Goal: Contribute content

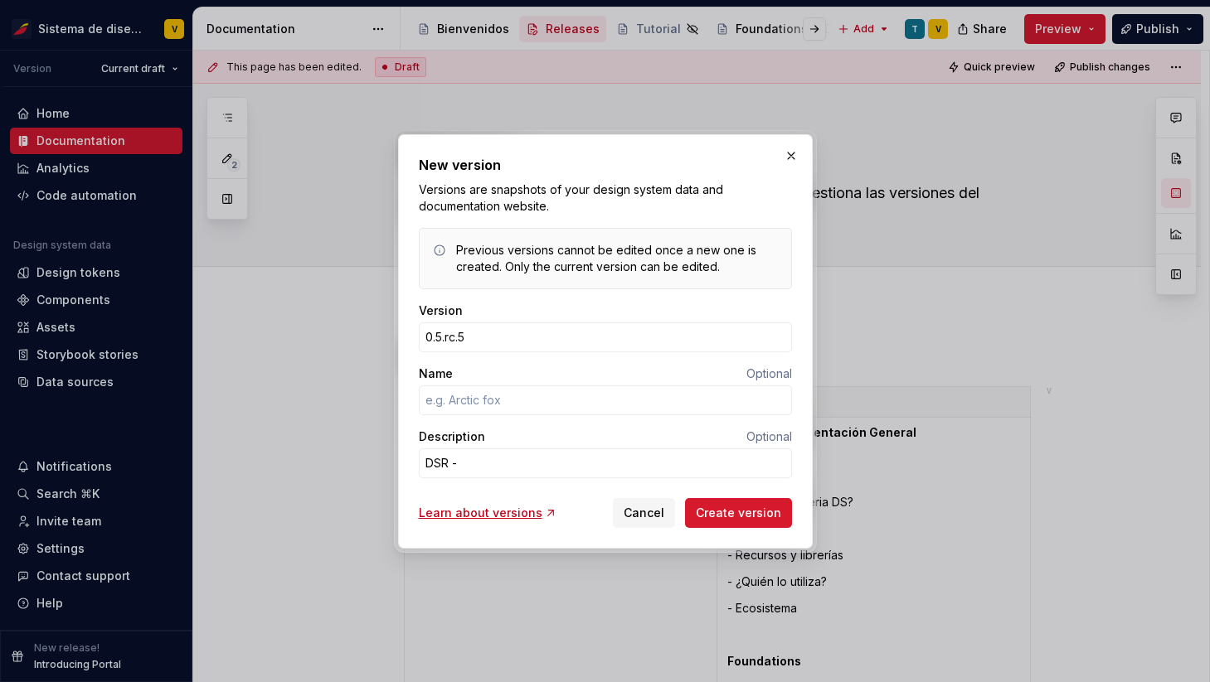
scroll to position [9106, 0]
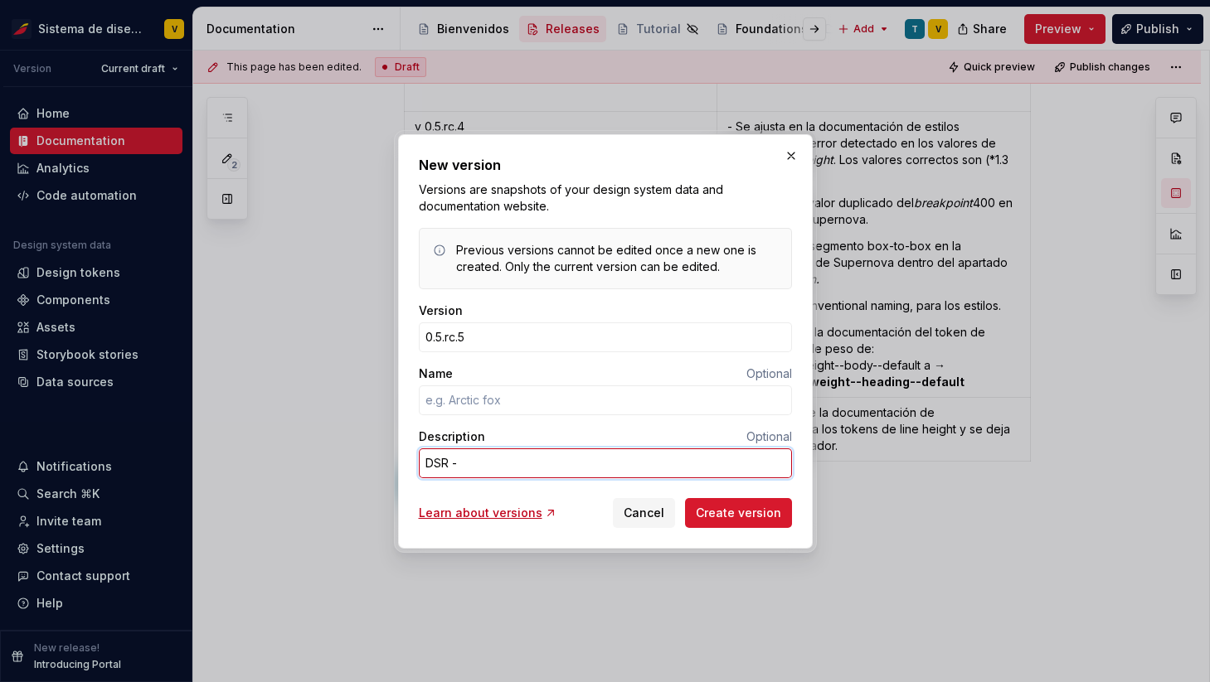
click at [473, 459] on textarea "DSR -" at bounding box center [605, 464] width 373 height 30
type textarea "*"
type textarea "DSR - 6"
type textarea "*"
type textarea "DSR - 69"
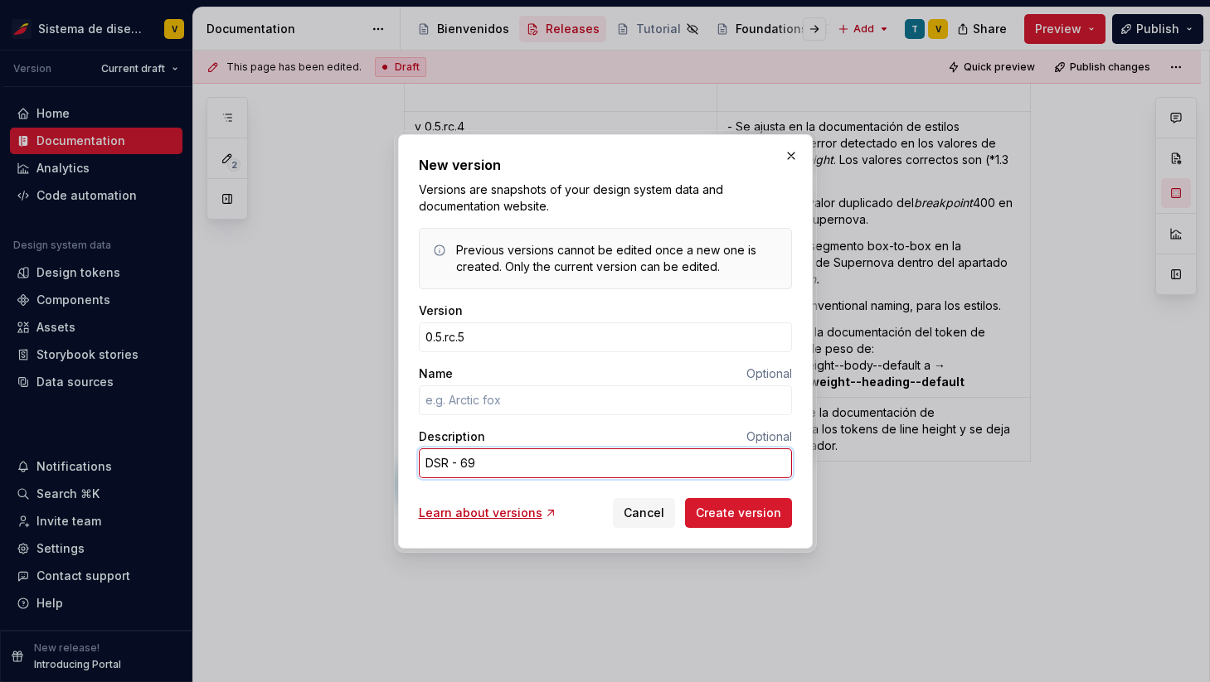
type textarea "*"
type textarea "DSR - 694"
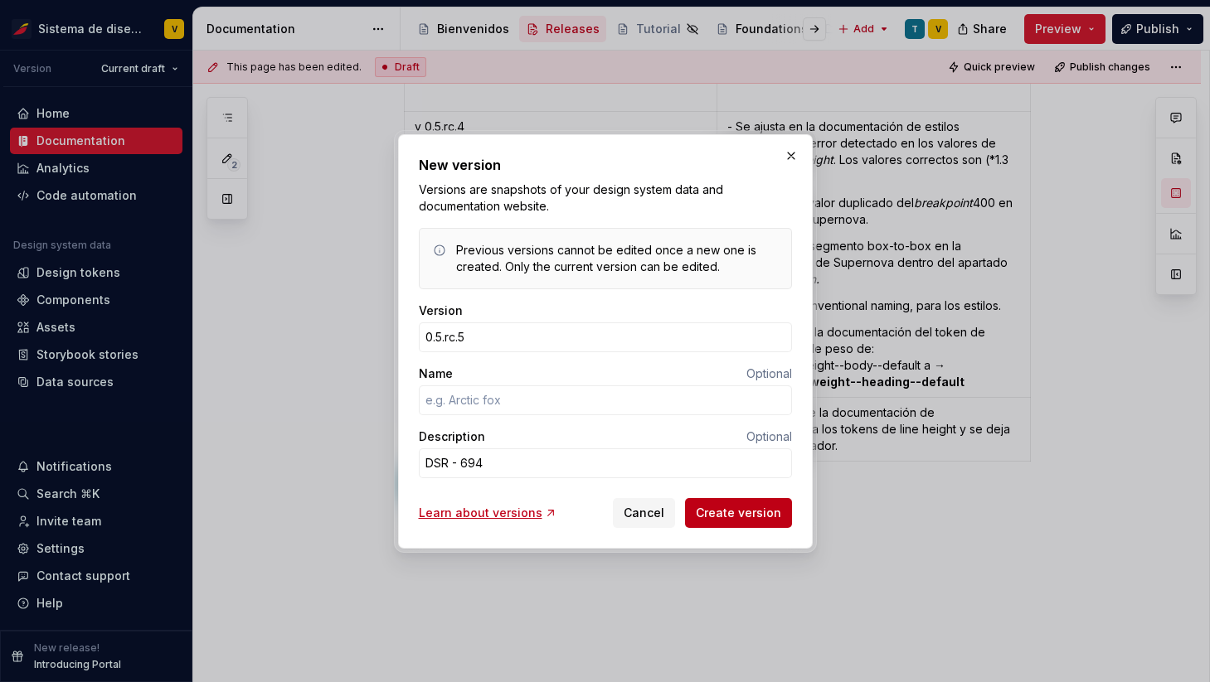
click at [741, 515] on span "Create version" at bounding box center [738, 513] width 85 height 17
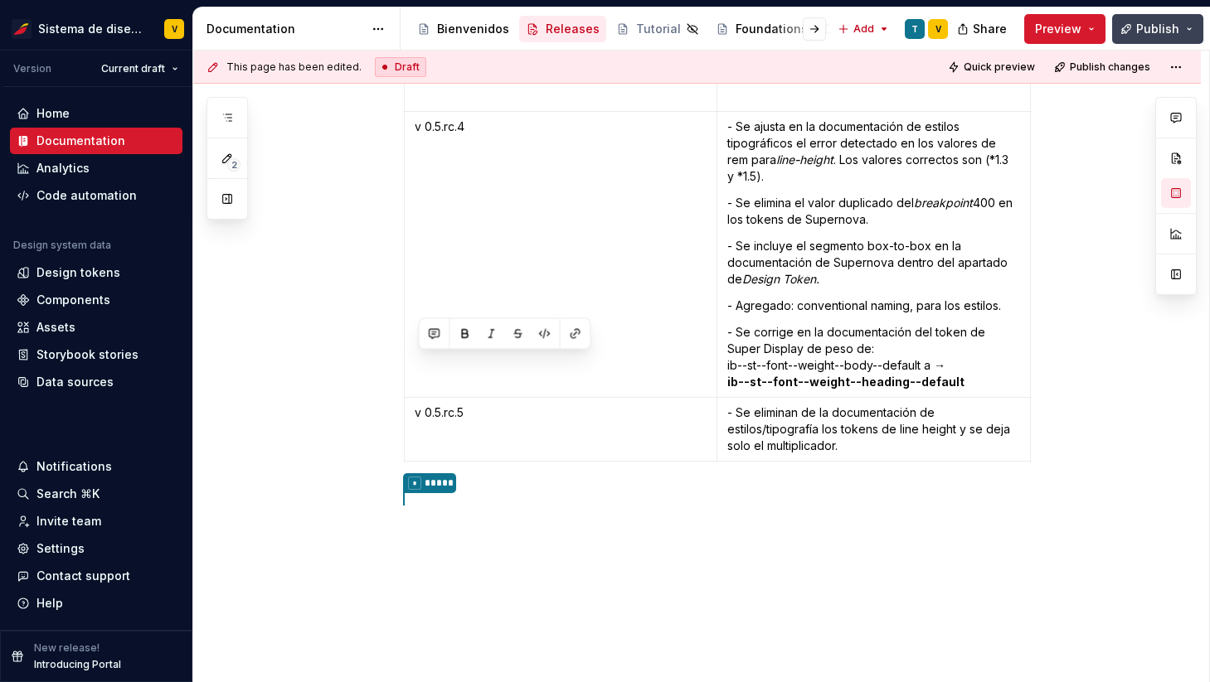
click at [1152, 27] on span "Publish" at bounding box center [1157, 29] width 43 height 17
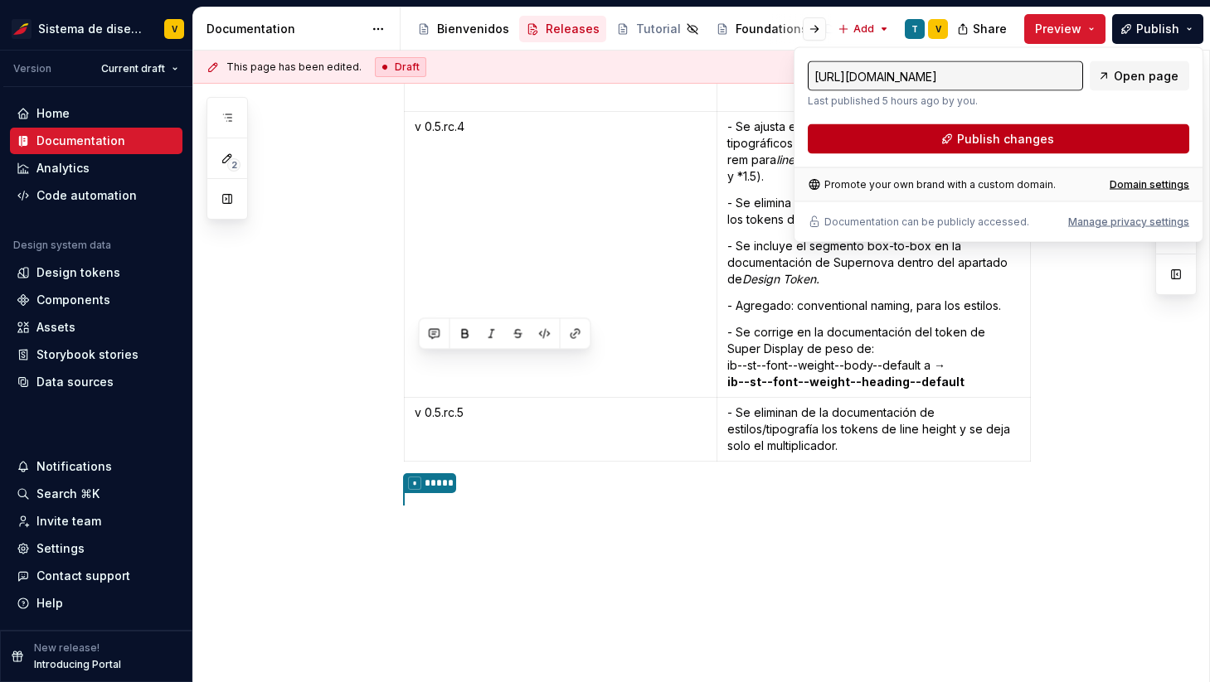
click at [967, 138] on span "Publish changes" at bounding box center [1005, 139] width 97 height 17
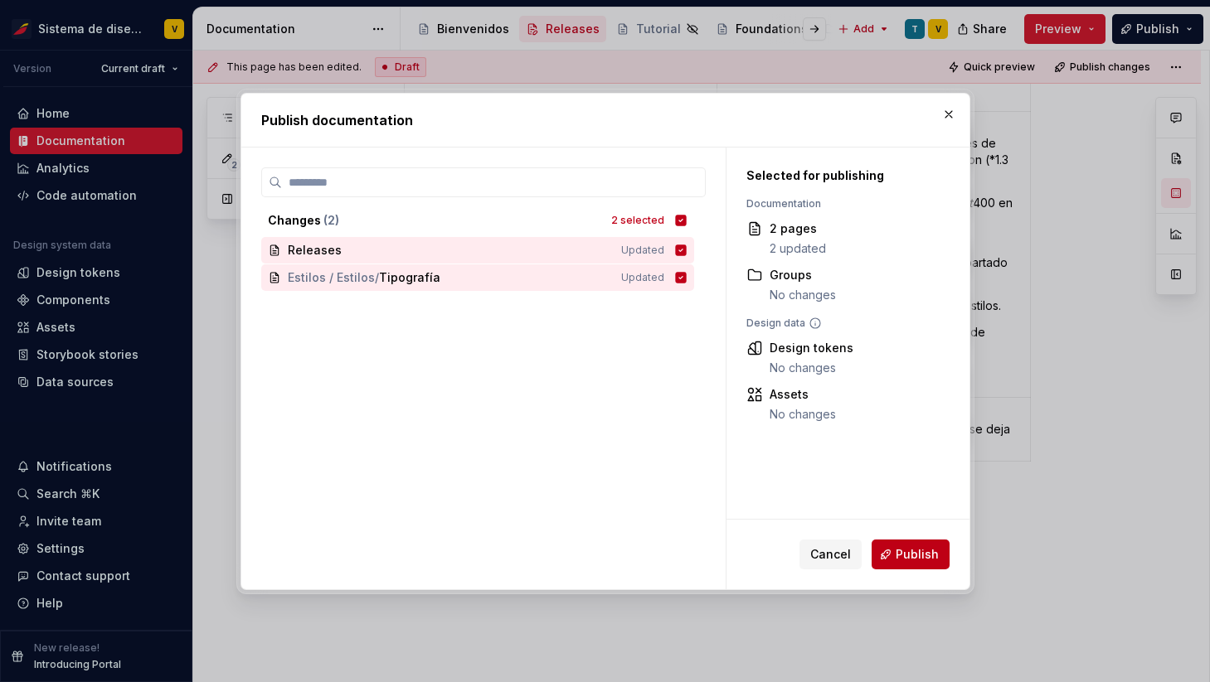
click at [895, 553] on button "Publish" at bounding box center [910, 555] width 78 height 30
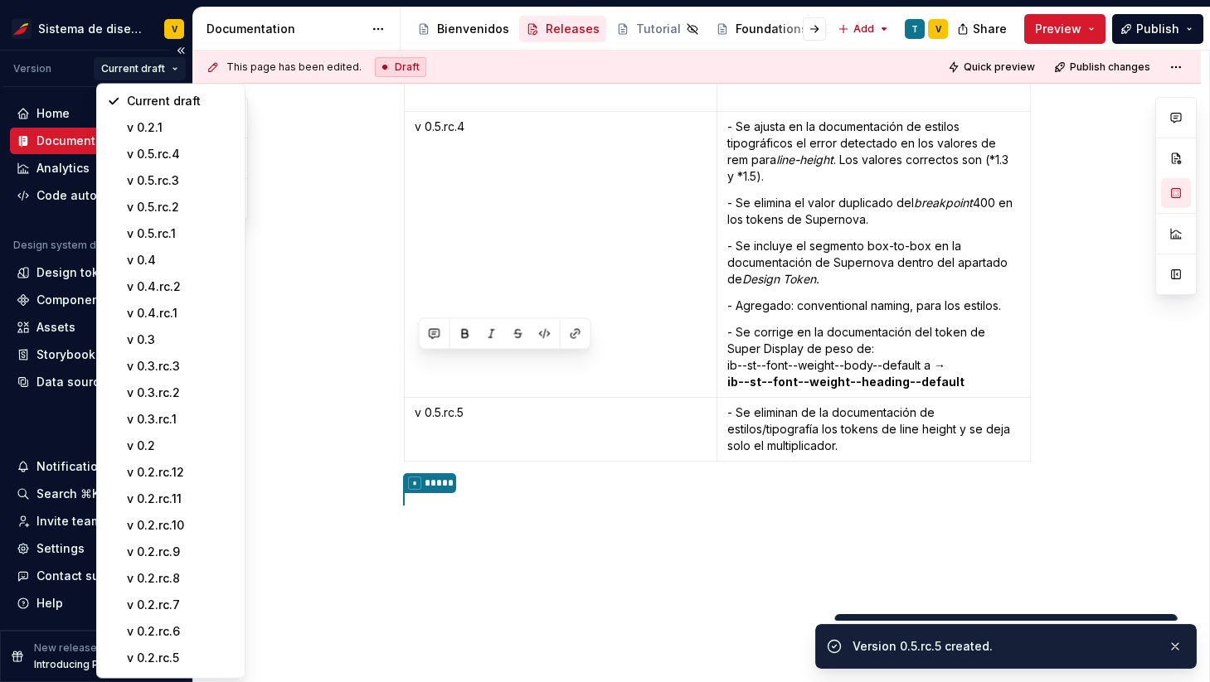
click at [163, 67] on html "Sistema de diseño Iberia V Version Current draft Home Documentation Analytics C…" at bounding box center [605, 341] width 1210 height 682
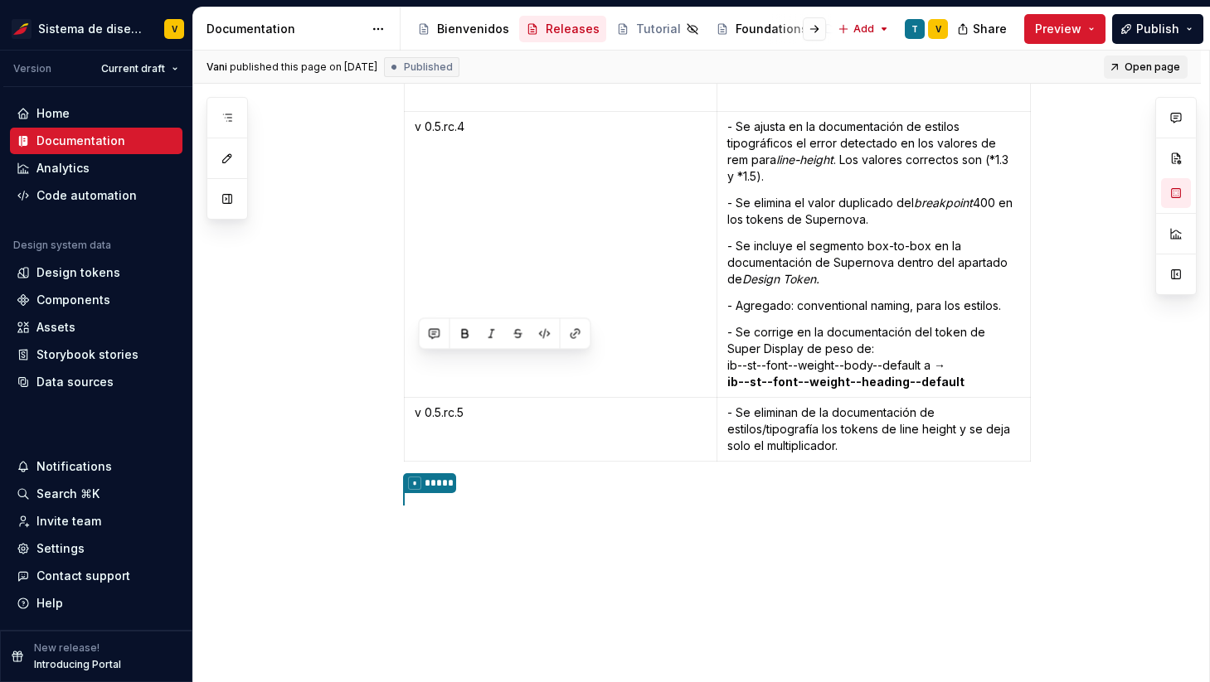
click at [1138, 65] on span "Open page" at bounding box center [1152, 67] width 56 height 13
click at [1162, 27] on span "Publish" at bounding box center [1157, 29] width 43 height 17
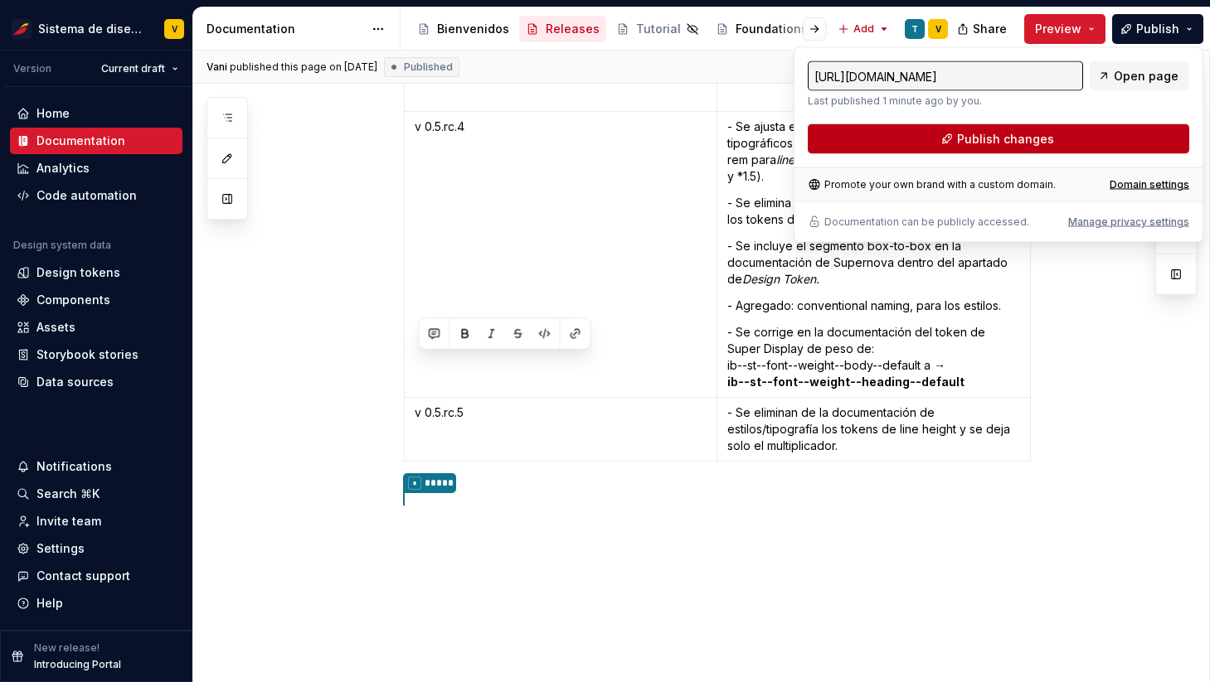
click at [978, 133] on span "Publish changes" at bounding box center [1005, 139] width 97 height 17
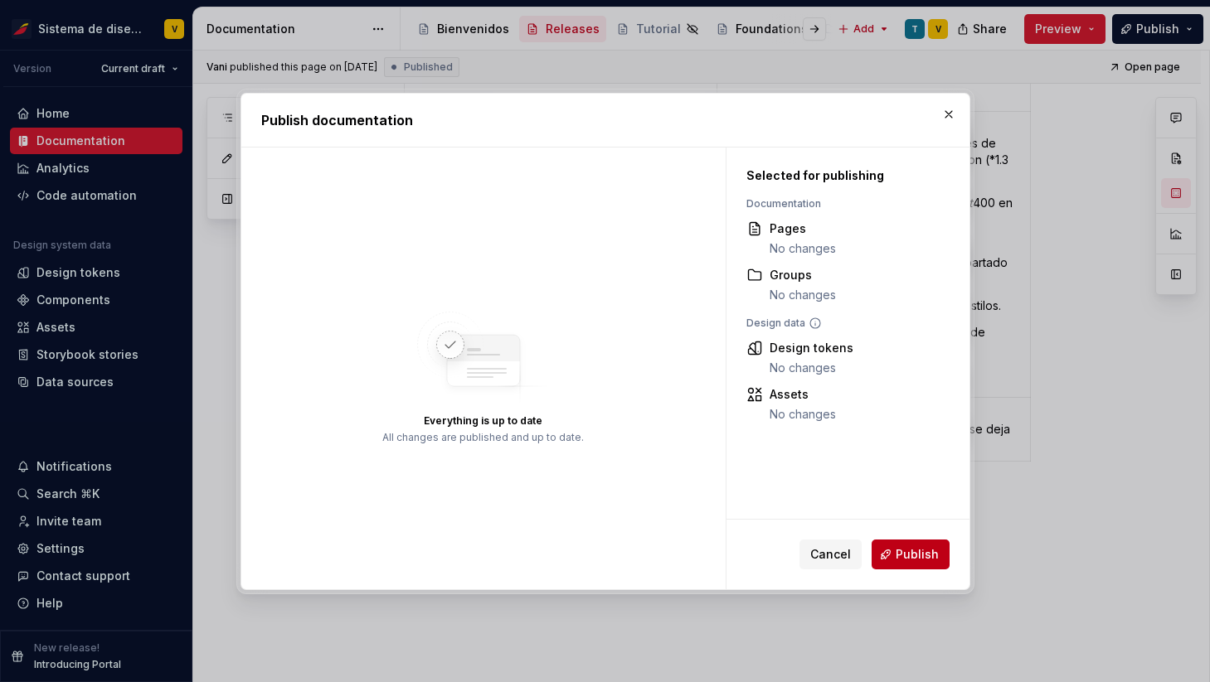
click at [913, 546] on span "Publish" at bounding box center [916, 554] width 43 height 17
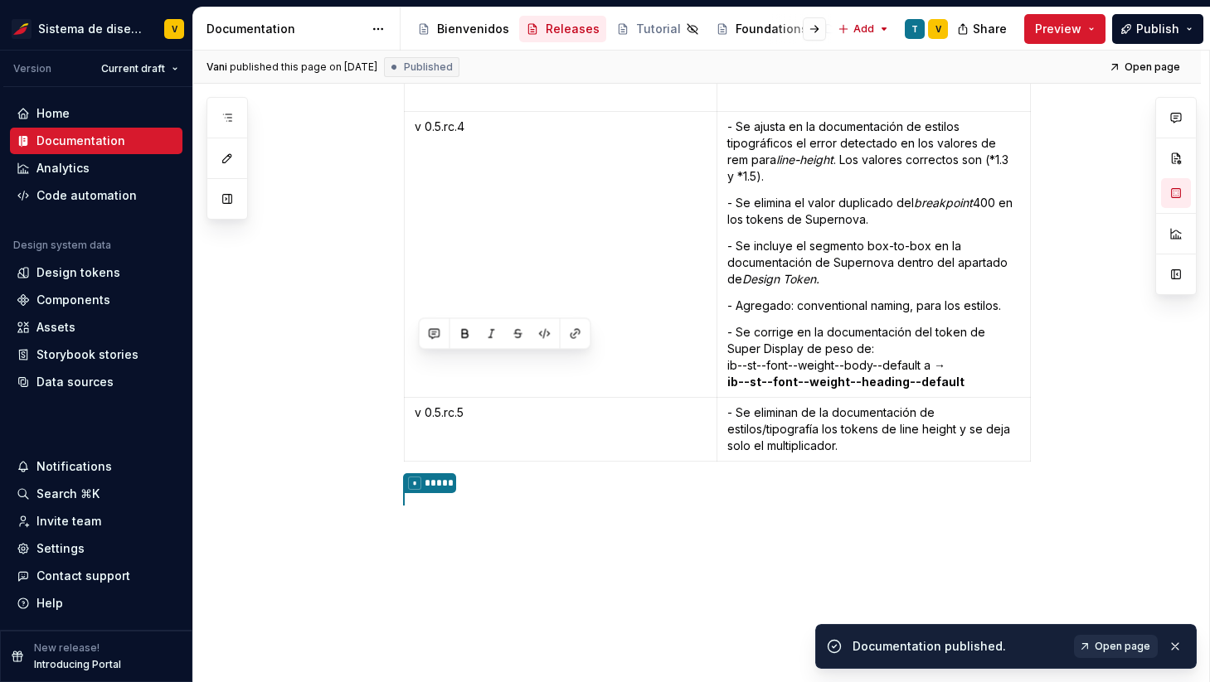
click at [1127, 649] on span "Open page" at bounding box center [1122, 646] width 56 height 13
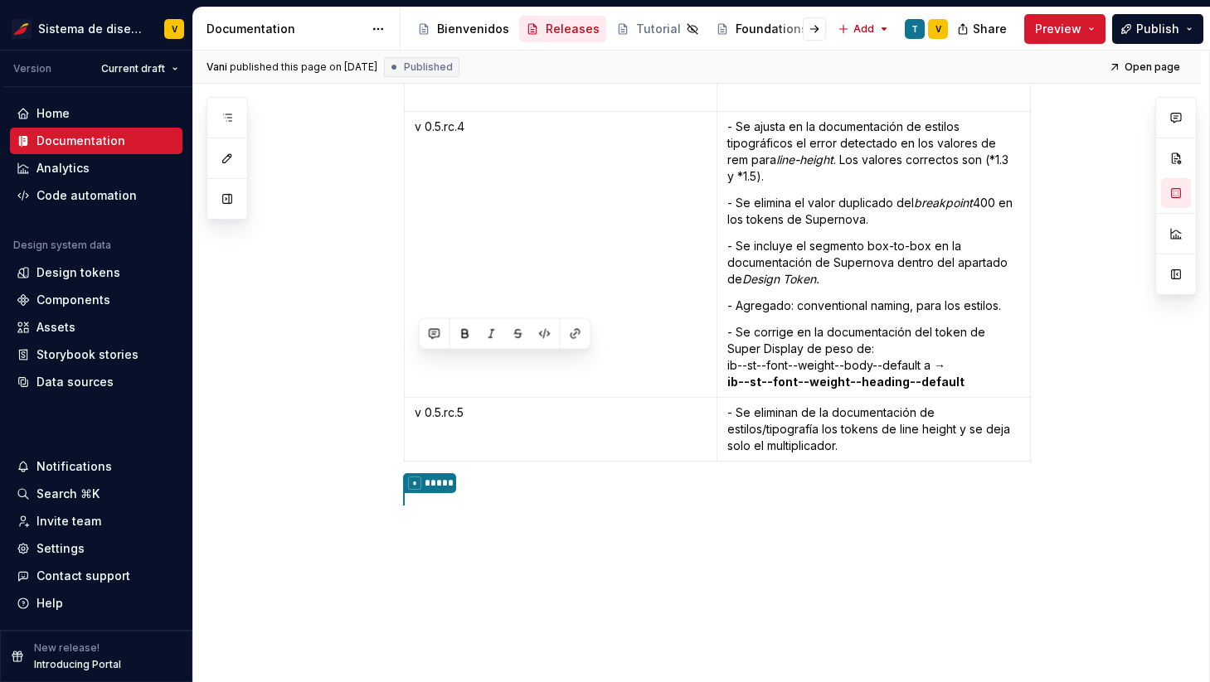
type textarea "*"
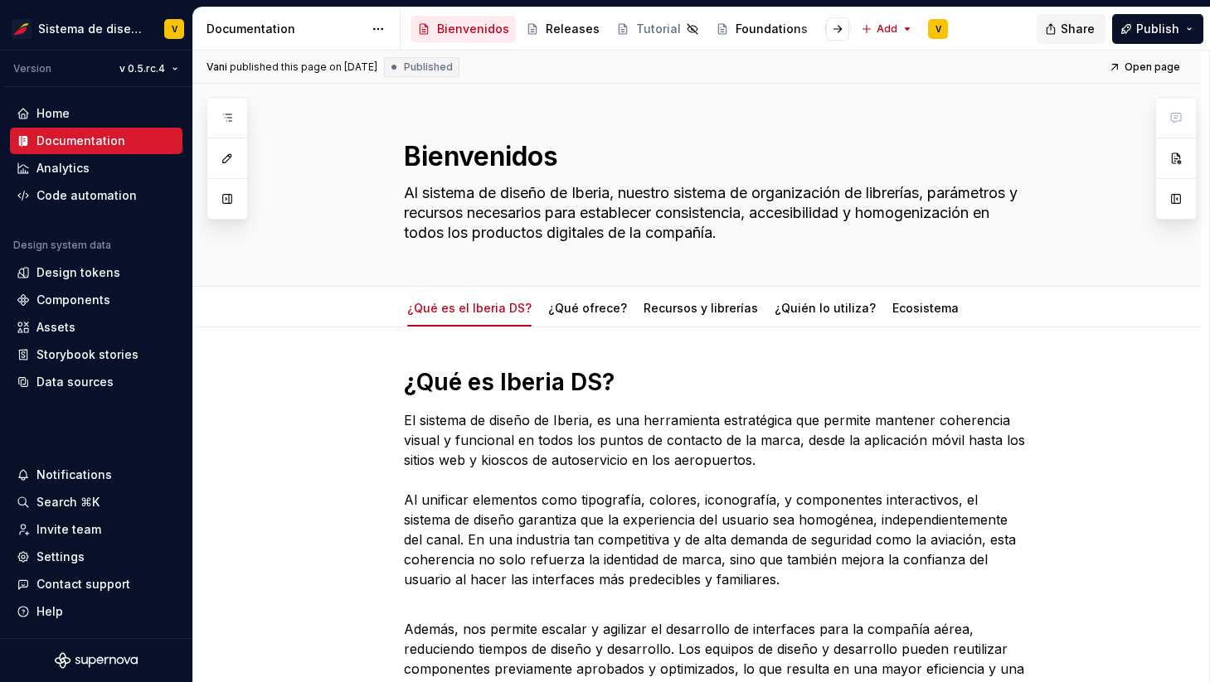
click at [1073, 27] on span "Share" at bounding box center [1077, 29] width 34 height 17
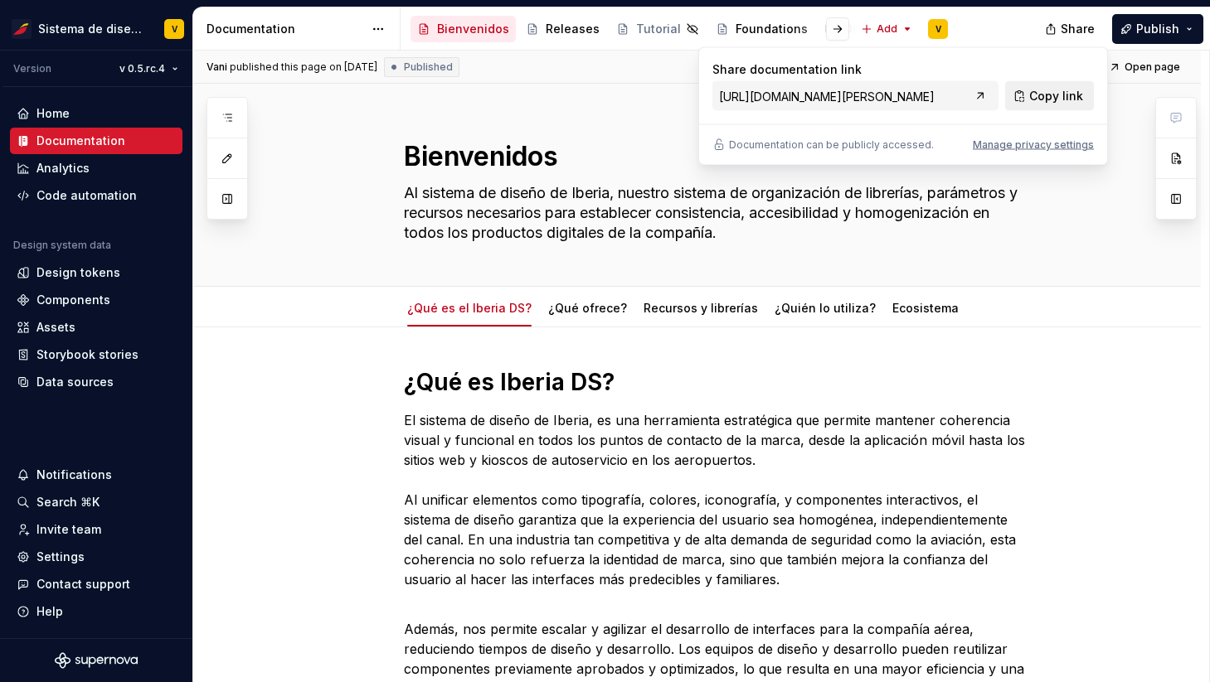
click at [1040, 91] on span "Copy link" at bounding box center [1056, 96] width 54 height 17
type textarea "*"
